Goal: Find specific page/section: Find specific page/section

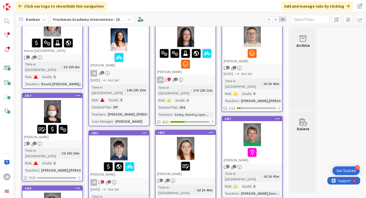
scroll to position [85, 0]
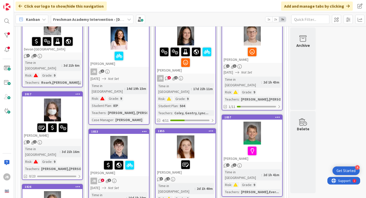
click at [68, 92] on div "2017" at bounding box center [52, 94] width 60 height 5
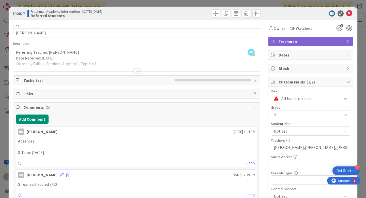
click at [137, 71] on div at bounding box center [137, 71] width 6 height 4
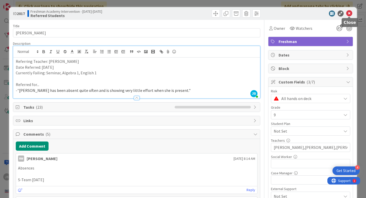
click at [350, 12] on icon at bounding box center [349, 13] width 6 height 6
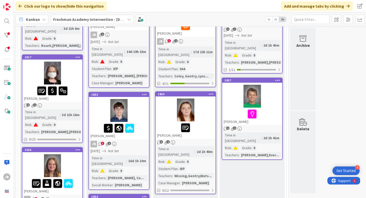
scroll to position [124, 0]
